Goal: Obtain resource: Download file/media

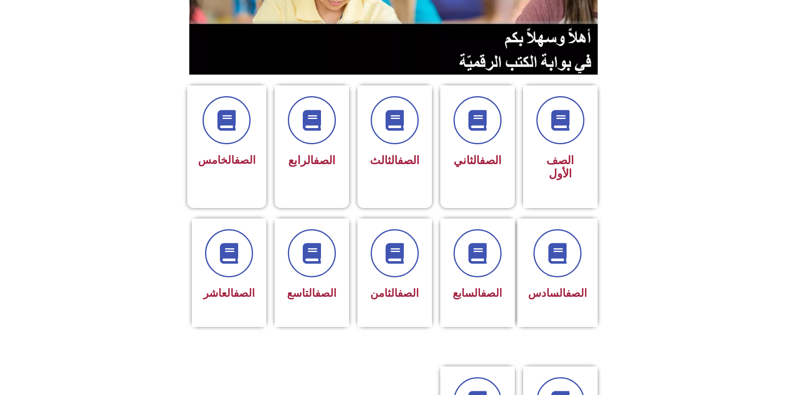
scroll to position [166, 0]
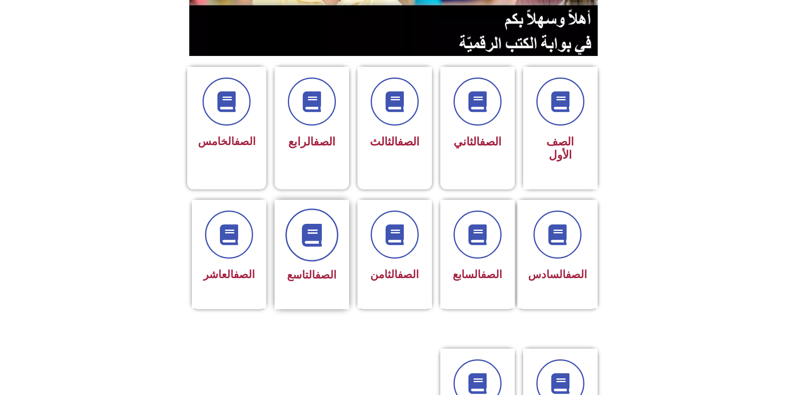
click at [304, 217] on span at bounding box center [311, 234] width 53 height 53
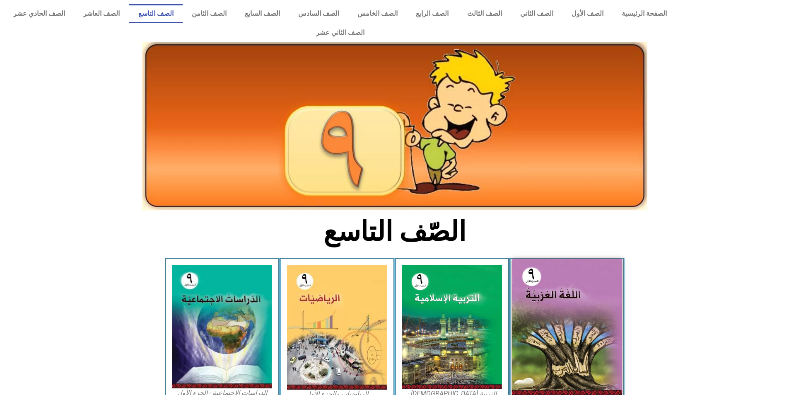
click at [567, 299] on img at bounding box center [567, 327] width 110 height 136
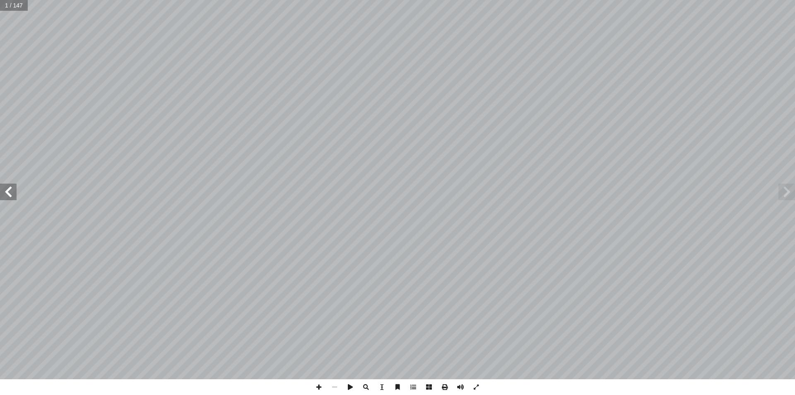
click at [5, 190] on span at bounding box center [8, 191] width 17 height 17
